Goal: Information Seeking & Learning: Find specific fact

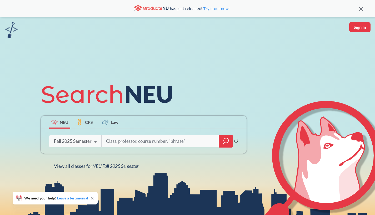
click at [127, 143] on input "search" at bounding box center [160, 141] width 109 height 11
type input "CSYE7380"
click at [223, 143] on div at bounding box center [226, 141] width 14 height 13
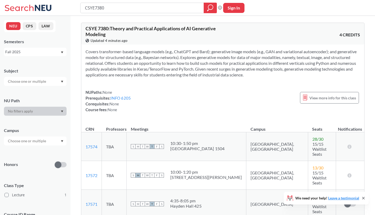
click at [105, 11] on input "CSYE7380" at bounding box center [142, 7] width 116 height 9
drag, startPoint x: 111, startPoint y: 8, endPoint x: 58, endPoint y: -21, distance: 60.0
click at [84, 3] on input "CSYE7380" at bounding box center [142, 7] width 116 height 9
type input "INFO5002"
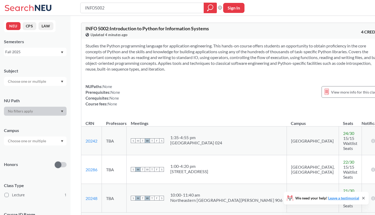
click at [101, 214] on span "Show all sections (5 more)" at bounding box center [107, 217] width 43 height 5
drag, startPoint x: 111, startPoint y: 8, endPoint x: 86, endPoint y: -14, distance: 33.1
click at [86, 3] on input "INFO5002" at bounding box center [142, 7] width 116 height 9
type input "DAMG6105"
click at [209, 8] on icon "magnifying glass" at bounding box center [210, 7] width 6 height 7
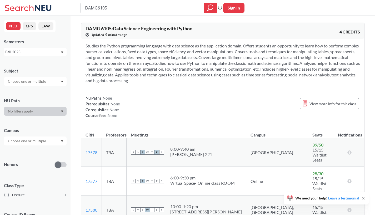
scroll to position [69, 0]
